Goal: Task Accomplishment & Management: Use online tool/utility

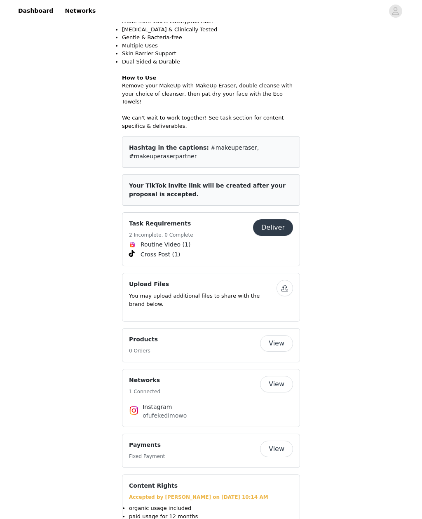
scroll to position [394, 0]
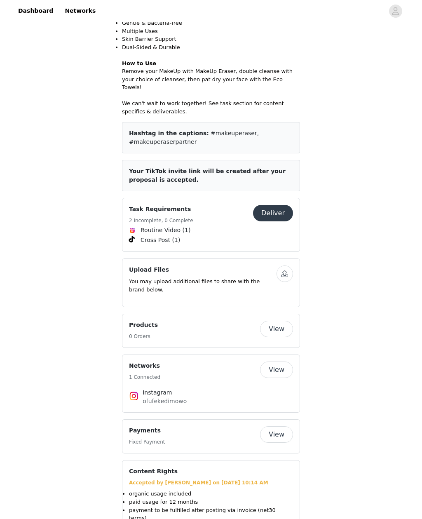
click at [286, 205] on button "Deliver" at bounding box center [273, 213] width 40 height 16
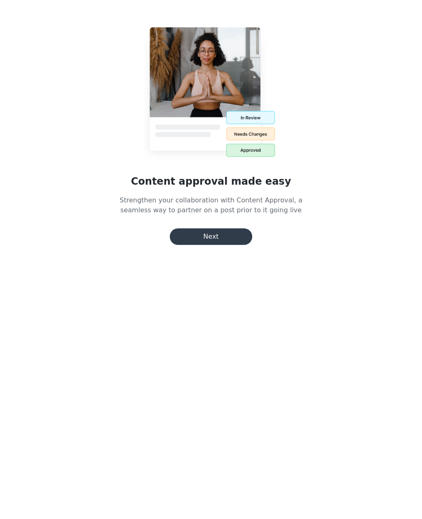
click at [214, 234] on button "Next" at bounding box center [211, 236] width 82 height 16
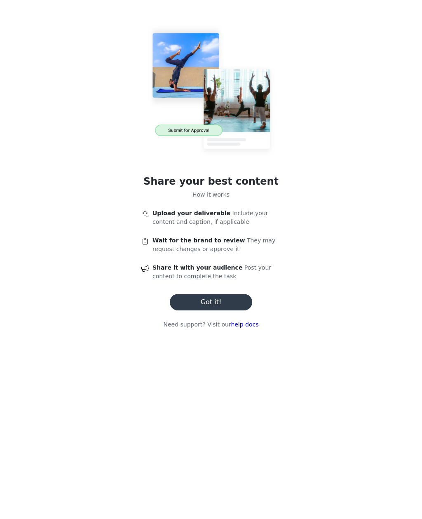
click at [223, 299] on button "Got it!" at bounding box center [211, 302] width 82 height 16
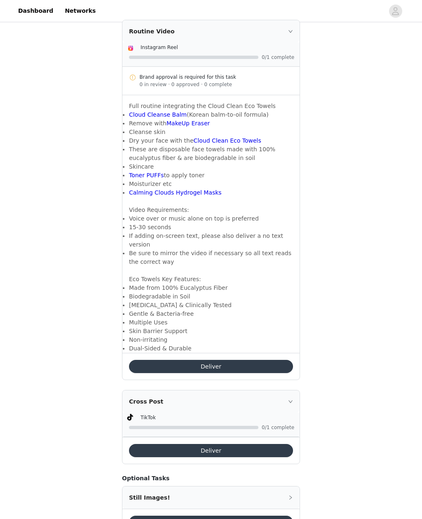
scroll to position [178, 0]
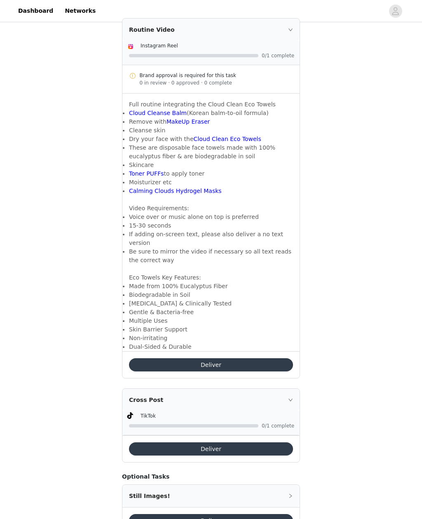
click at [239, 358] on button "Deliver" at bounding box center [211, 364] width 164 height 13
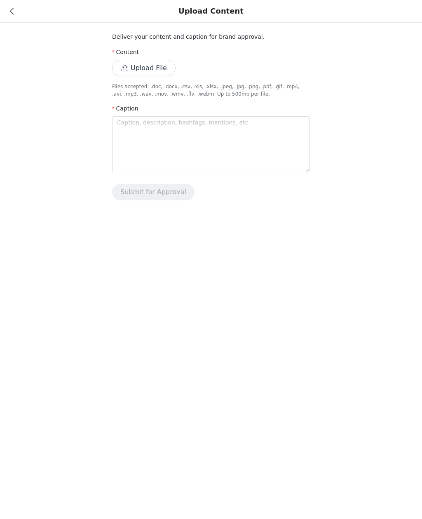
click at [14, 14] on icon at bounding box center [12, 11] width 4 height 6
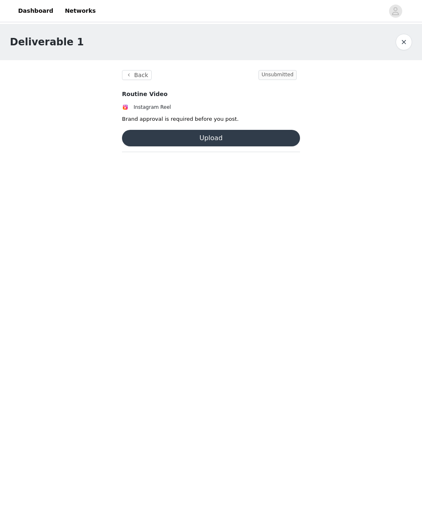
click at [402, 45] on button "button" at bounding box center [404, 42] width 16 height 16
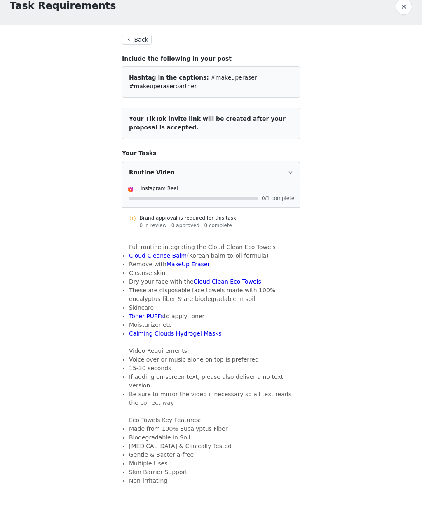
scroll to position [178, 0]
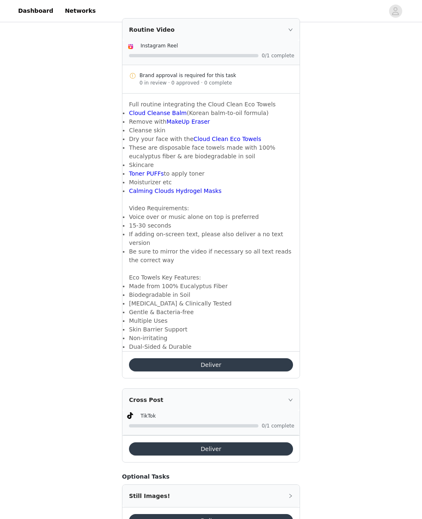
click at [248, 443] on button "Deliver" at bounding box center [211, 448] width 164 height 13
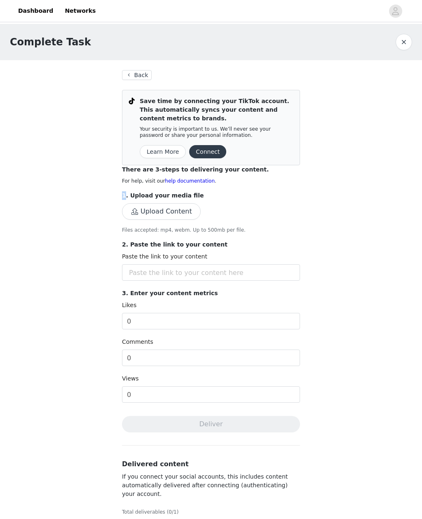
click at [361, 217] on div "Complete Task Back Save time by connecting your TikTok account. This automatica…" at bounding box center [211, 286] width 422 height 525
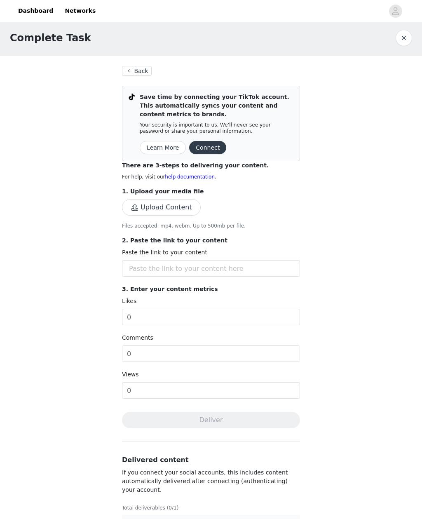
click at [139, 72] on button "Back" at bounding box center [137, 71] width 30 height 10
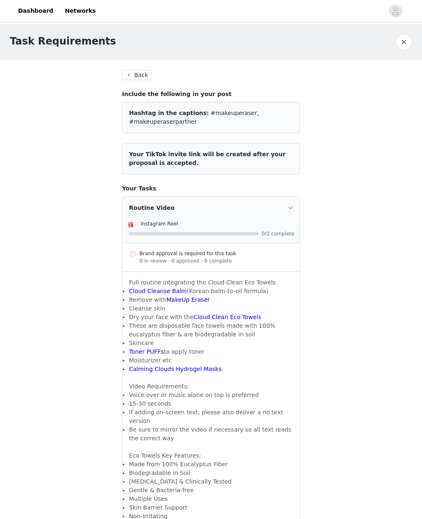
click at [404, 40] on button "button" at bounding box center [404, 42] width 16 height 16
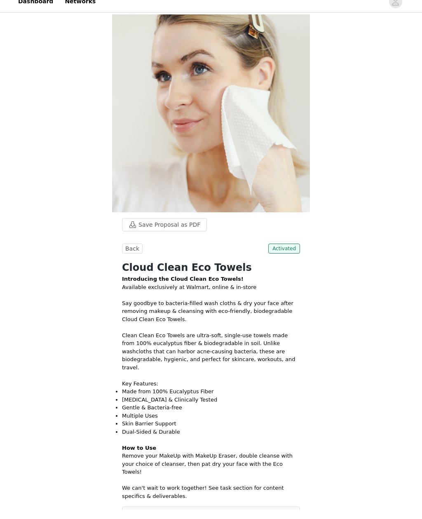
scroll to position [5, 0]
